Goal: Communication & Community: Answer question/provide support

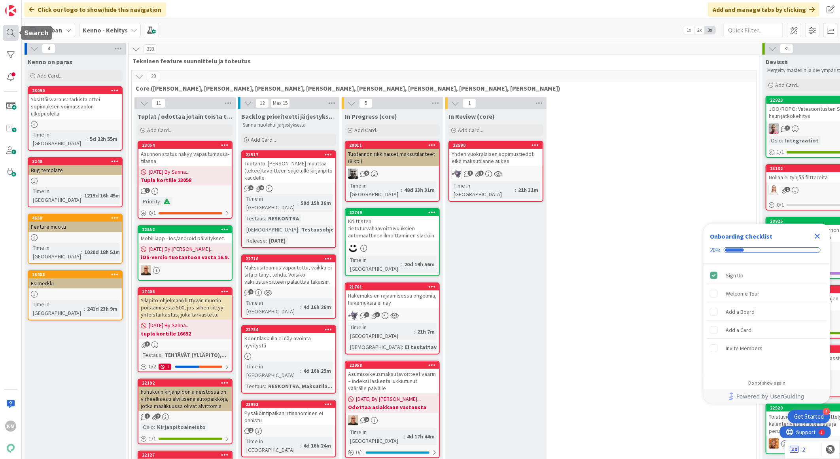
click at [11, 36] on div at bounding box center [11, 33] width 16 height 16
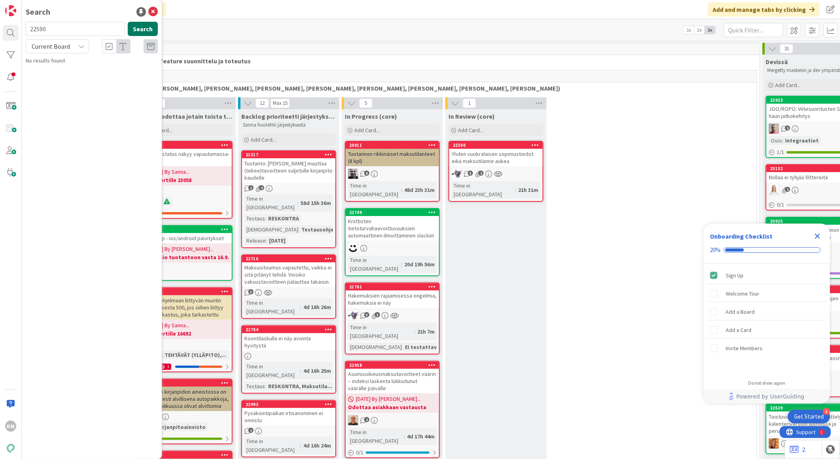
type input "22590"
click at [152, 30] on button "Search" at bounding box center [143, 29] width 30 height 14
click at [81, 71] on span "Yhden vuokralaisen sopimustiedot eikä maksutilanne aukea" at bounding box center [93, 73] width 112 height 15
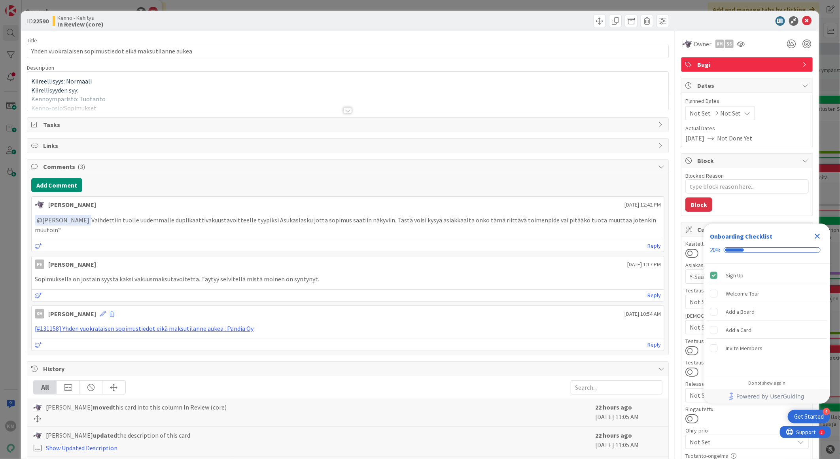
type textarea "x"
click at [65, 180] on button "Add Comment" at bounding box center [56, 185] width 51 height 14
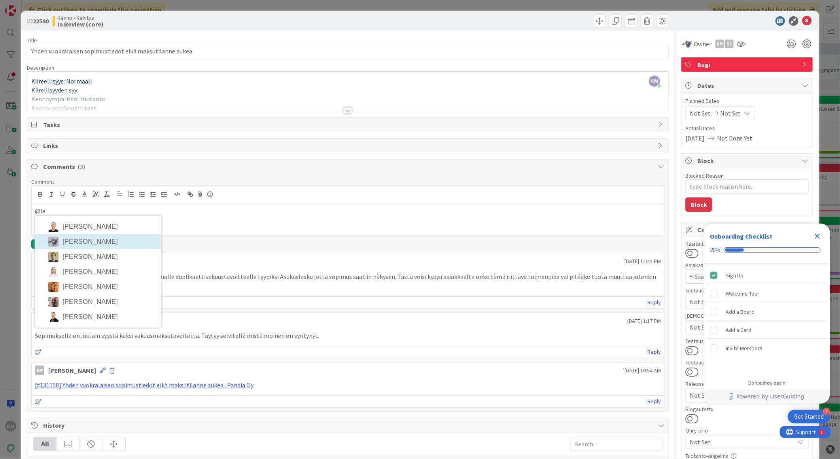
click at [87, 241] on li "Leo Muona" at bounding box center [98, 241] width 126 height 15
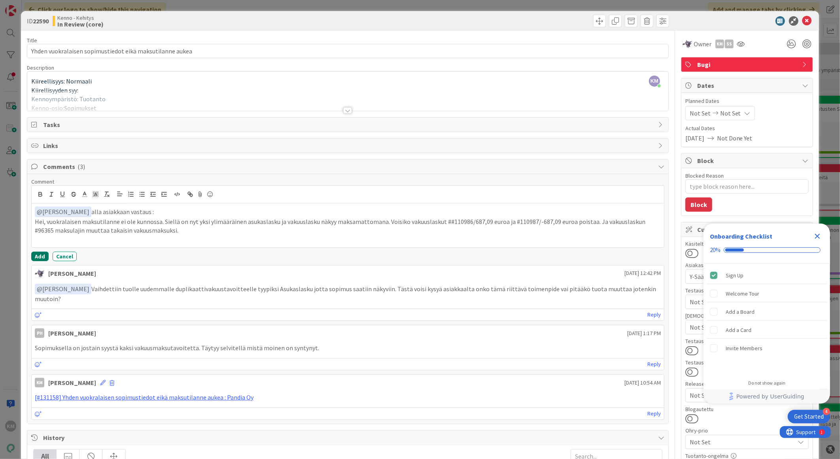
click at [37, 258] on button "Add" at bounding box center [39, 256] width 17 height 9
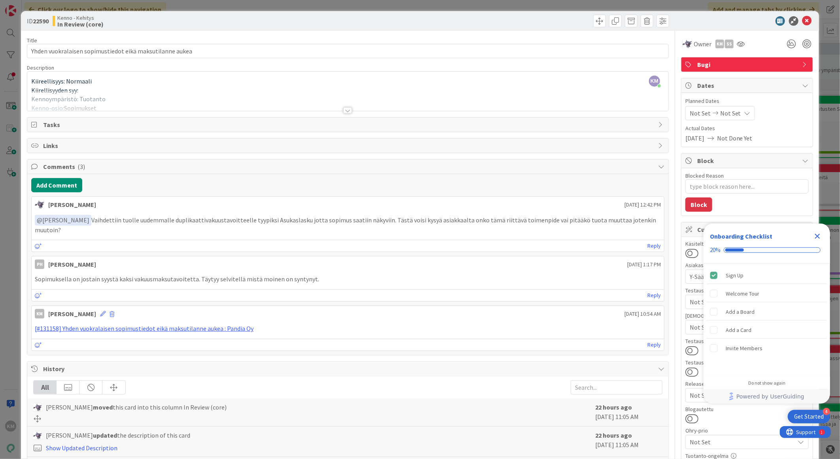
type textarea "x"
